Goal: Navigation & Orientation: Understand site structure

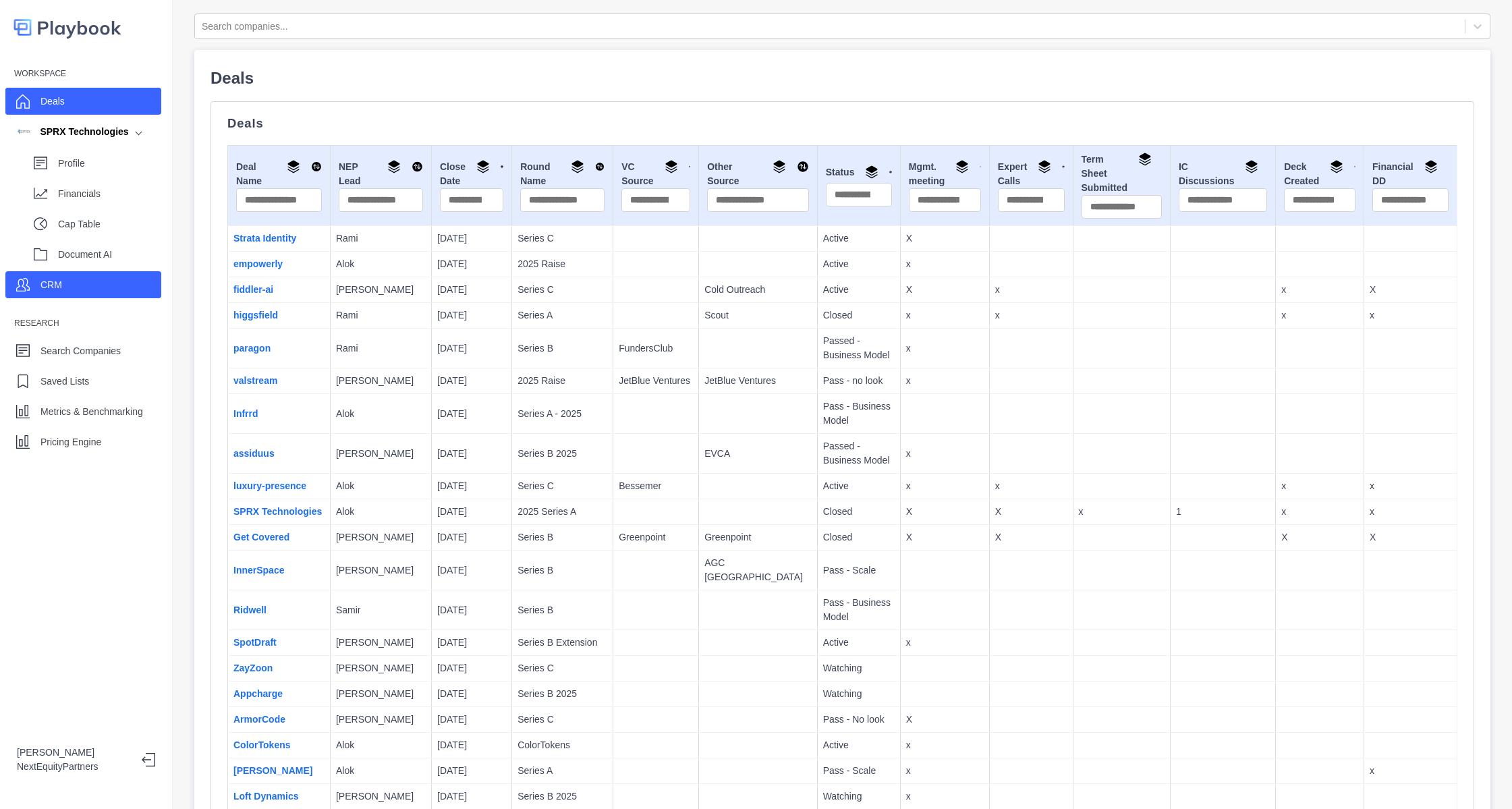
click at [56, 289] on p "CRM" at bounding box center [50, 285] width 21 height 15
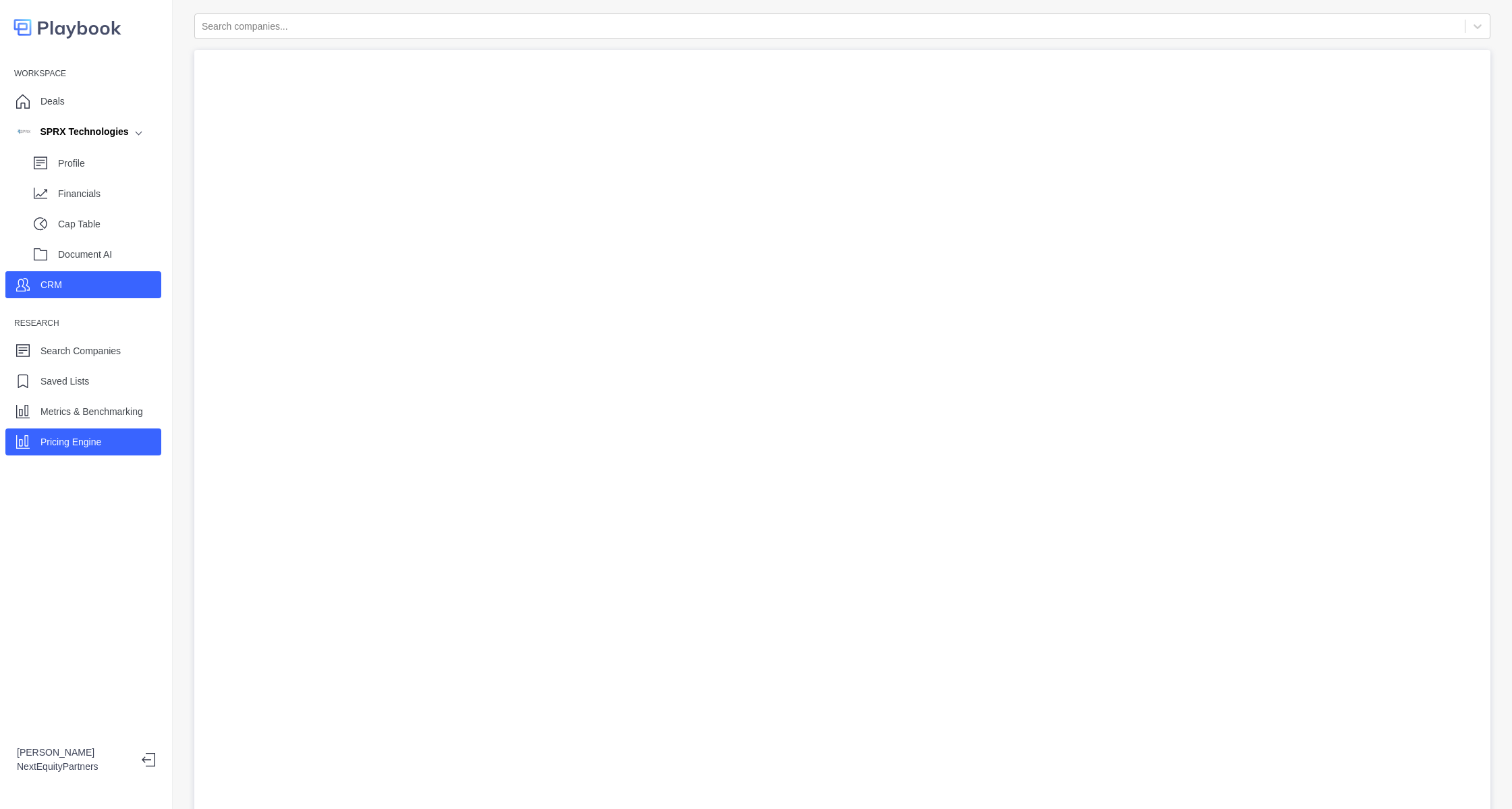
click at [81, 436] on p "Pricing Engine" at bounding box center [70, 442] width 61 height 15
click at [101, 157] on p "Profile" at bounding box center [109, 163] width 103 height 15
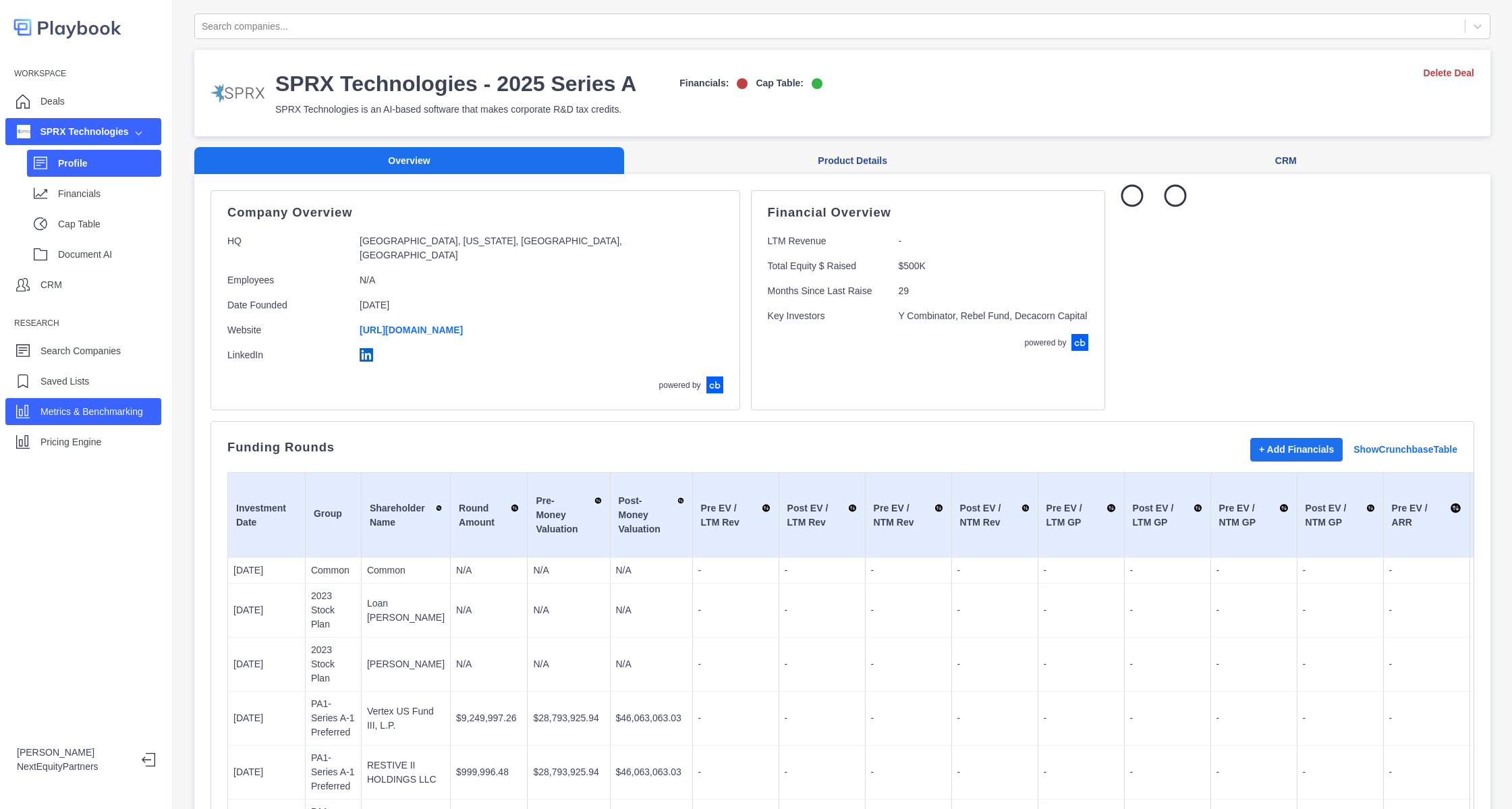
click at [78, 407] on p "Metrics & Benchmarking" at bounding box center [92, 411] width 103 height 15
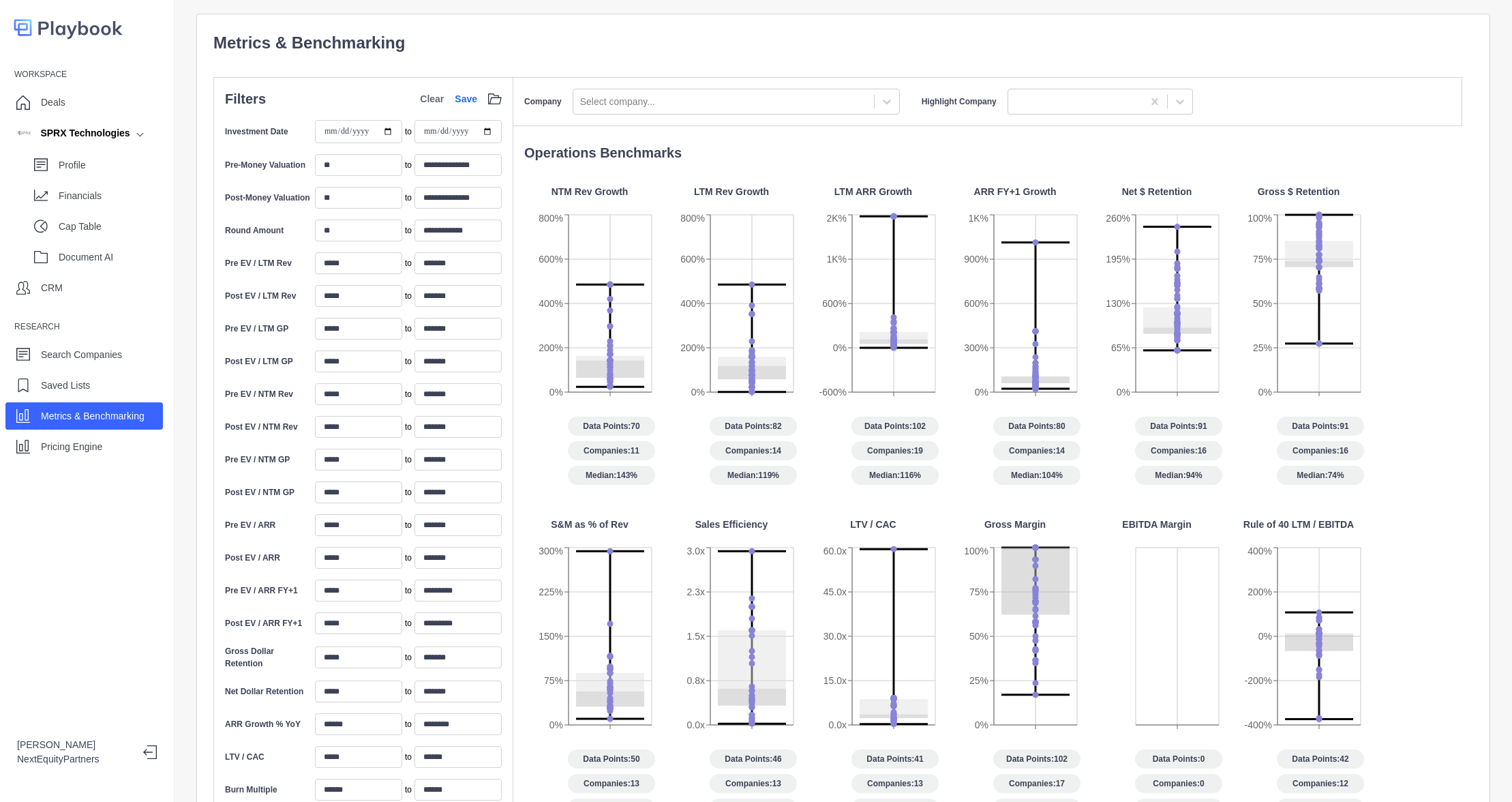
click at [96, 426] on div "Metrics & Benchmarking" at bounding box center [84, 416] width 157 height 28
click at [95, 436] on div "Pricing Engine" at bounding box center [71, 447] width 61 height 21
